Goal: Information Seeking & Learning: Check status

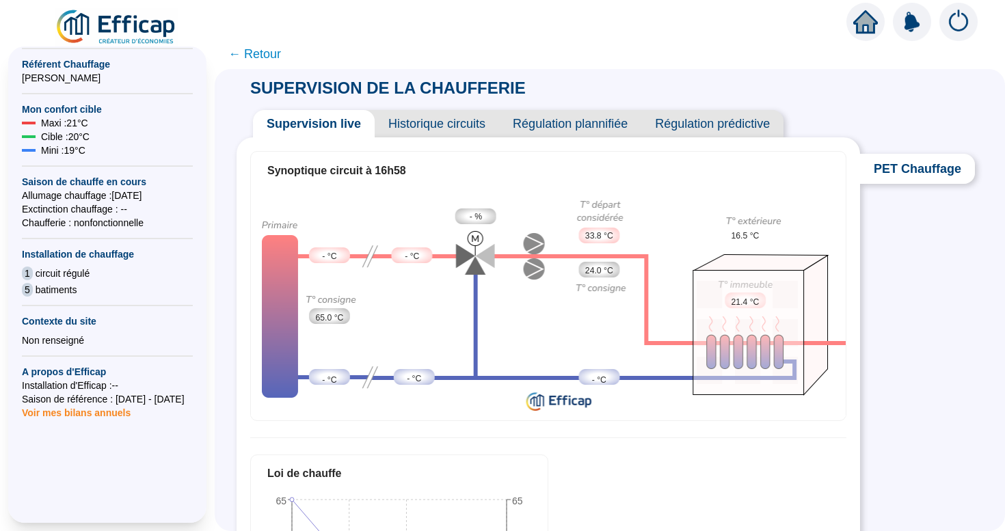
scroll to position [310, 0]
